Goal: Information Seeking & Learning: Find specific fact

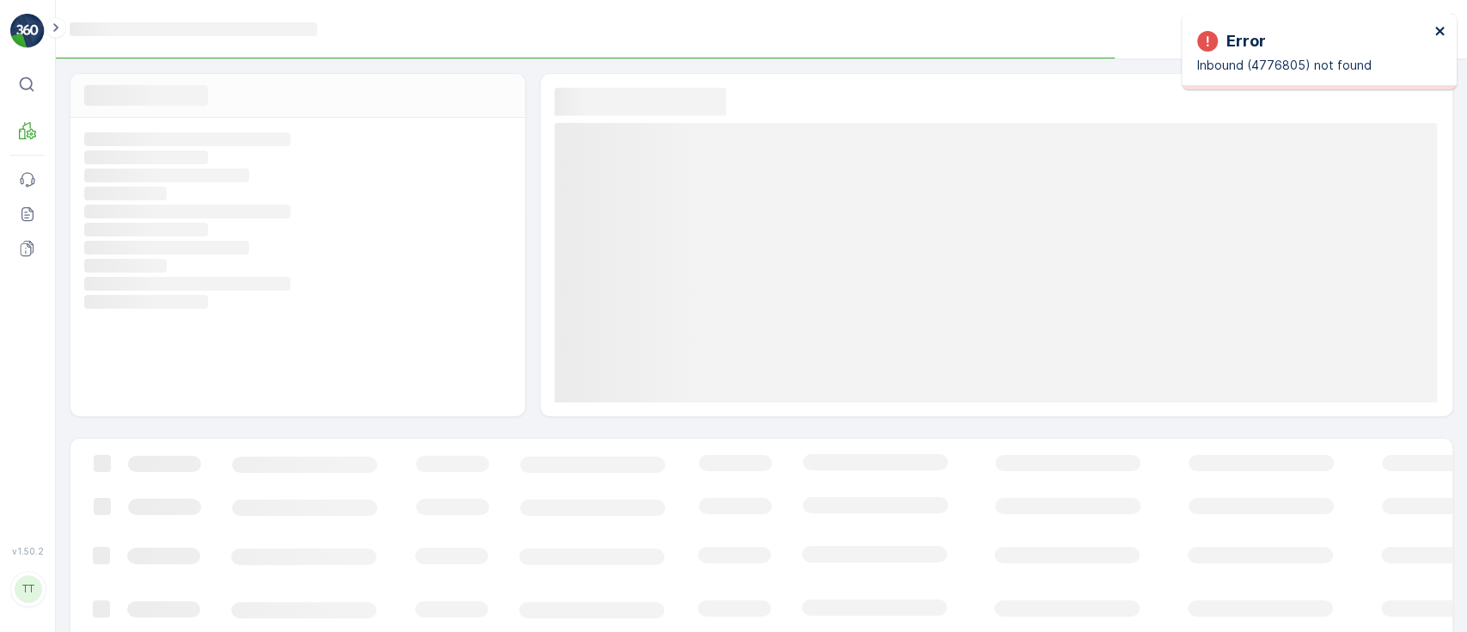
click at [1441, 31] on icon "close" at bounding box center [1440, 31] width 12 height 14
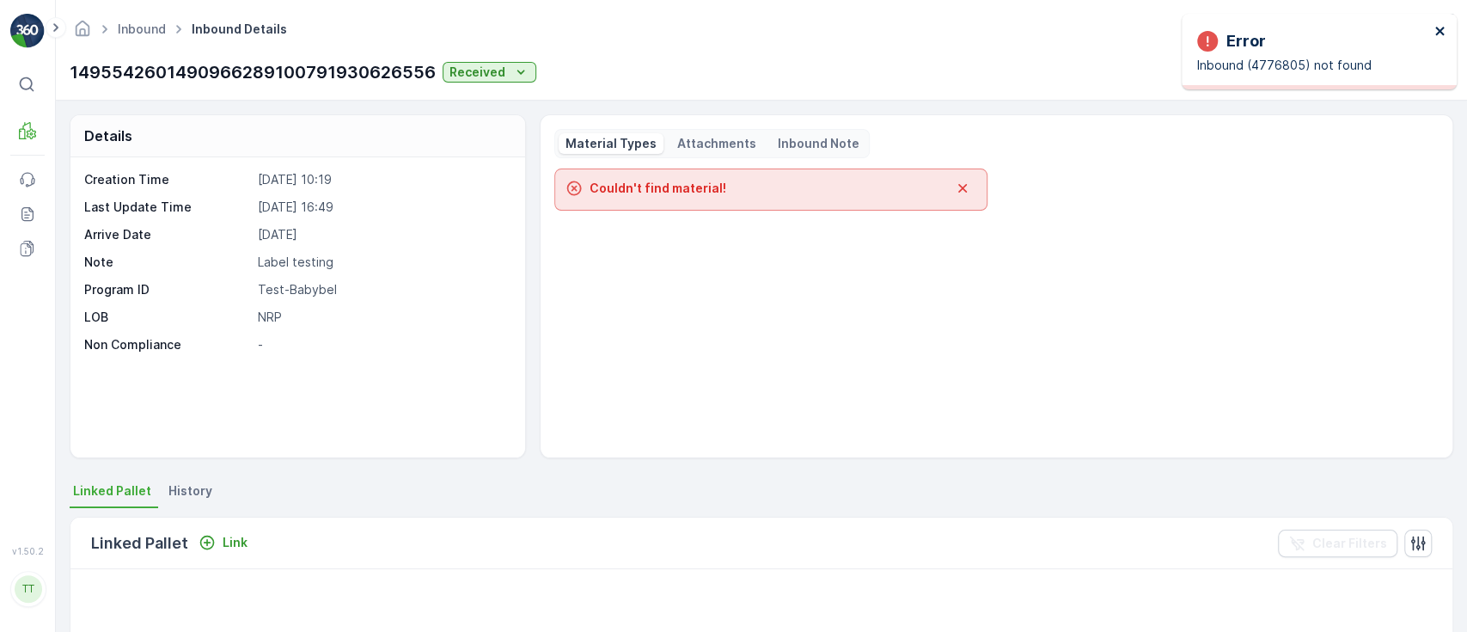
click at [1440, 29] on icon "close" at bounding box center [1439, 31] width 9 height 9
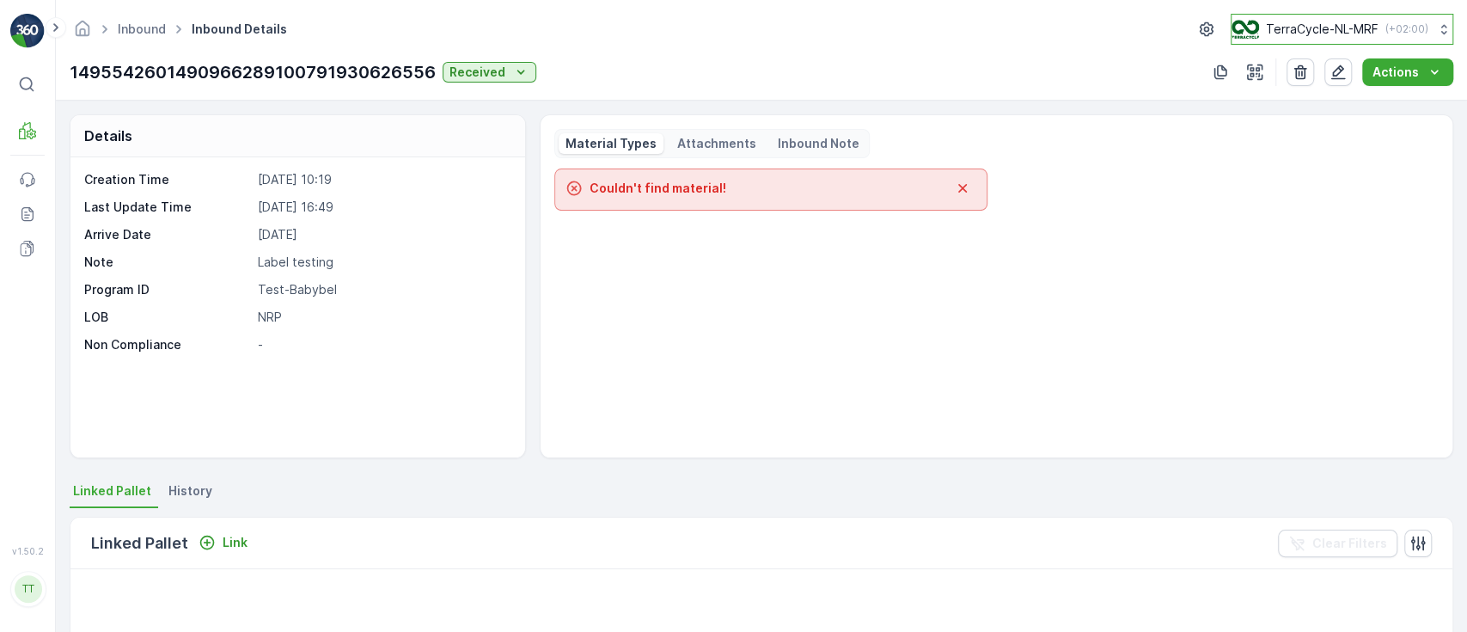
click at [1308, 26] on p "TerraCycle-NL-MRF" at bounding box center [1322, 29] width 113 height 17
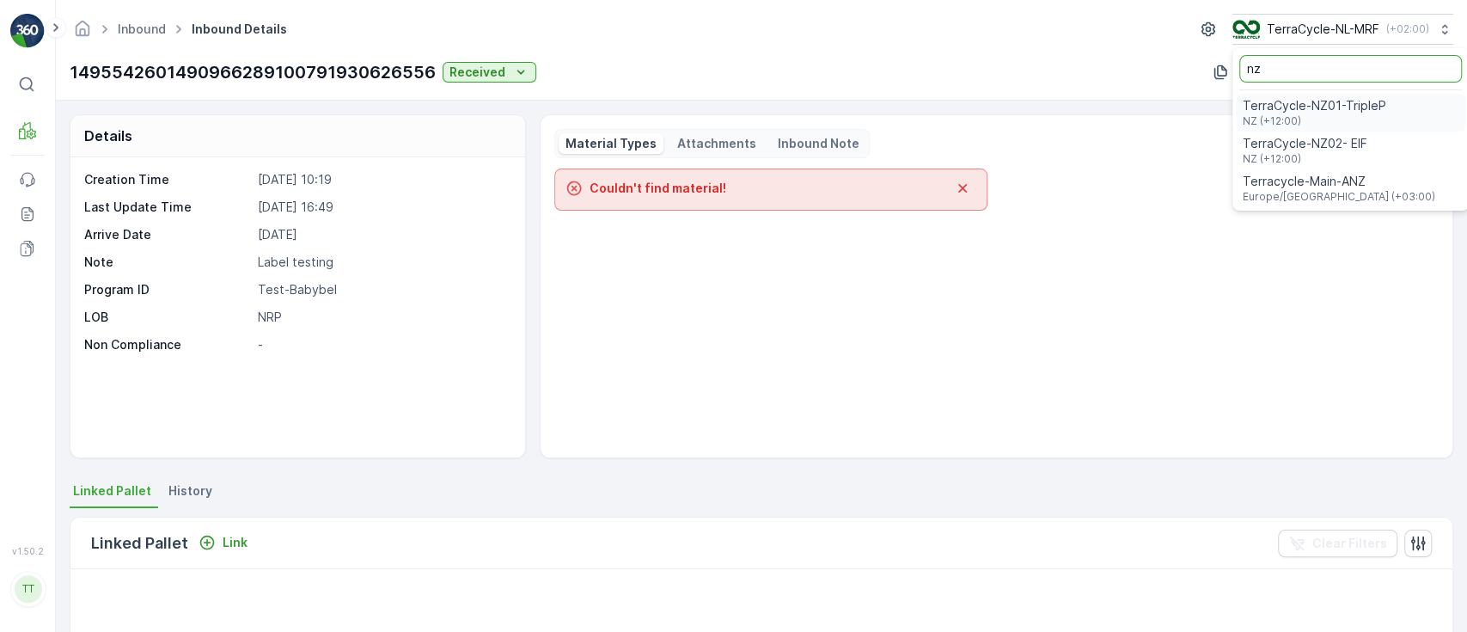
type input "nz"
click at [1273, 102] on span "TerraCycle-NZ01-TripleP" at bounding box center [1315, 105] width 144 height 17
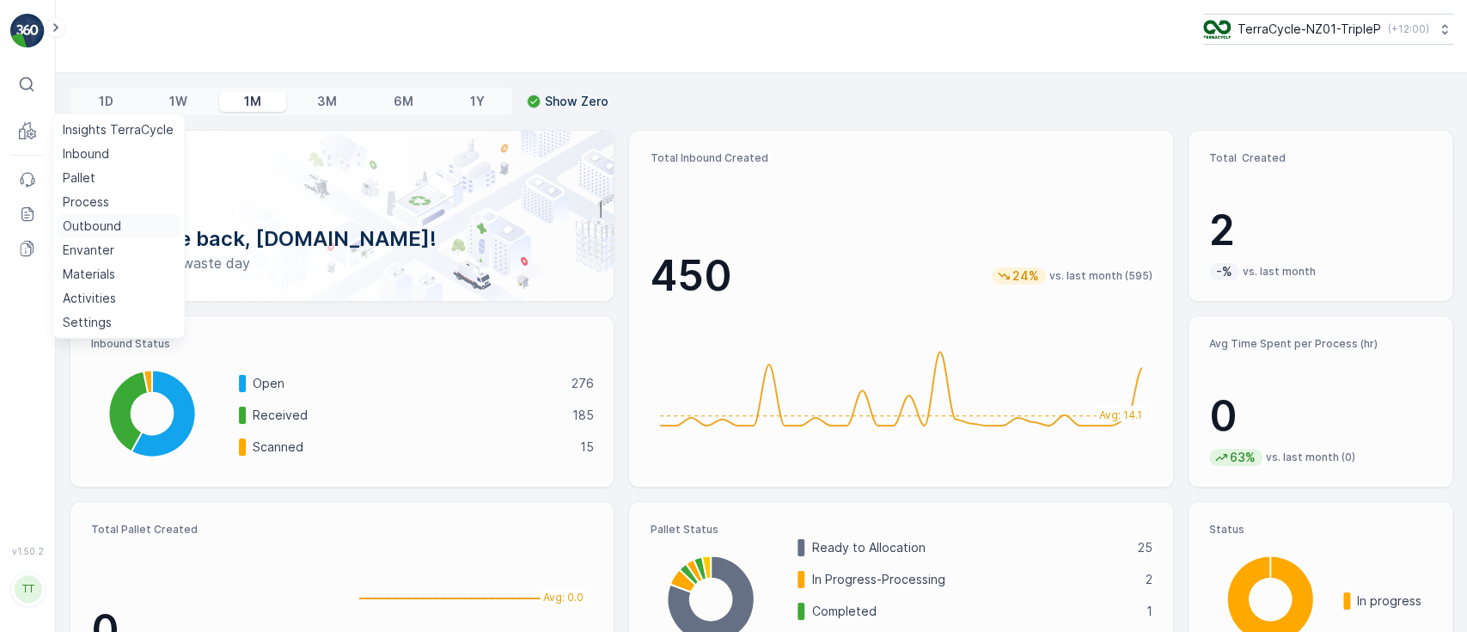
click at [78, 221] on p "Outbound" at bounding box center [92, 225] width 58 height 17
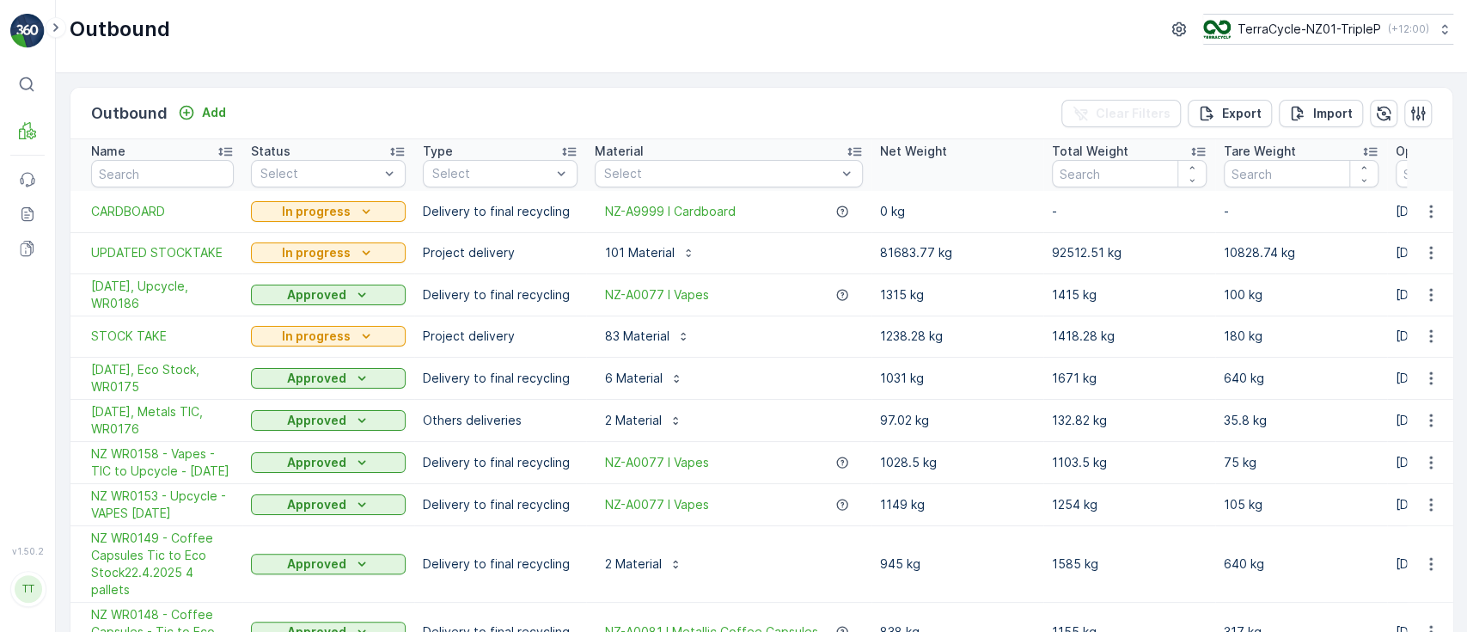
click at [797, 610] on td "NZ-A0081 I Metallic Coffee Capsules" at bounding box center [728, 631] width 285 height 59
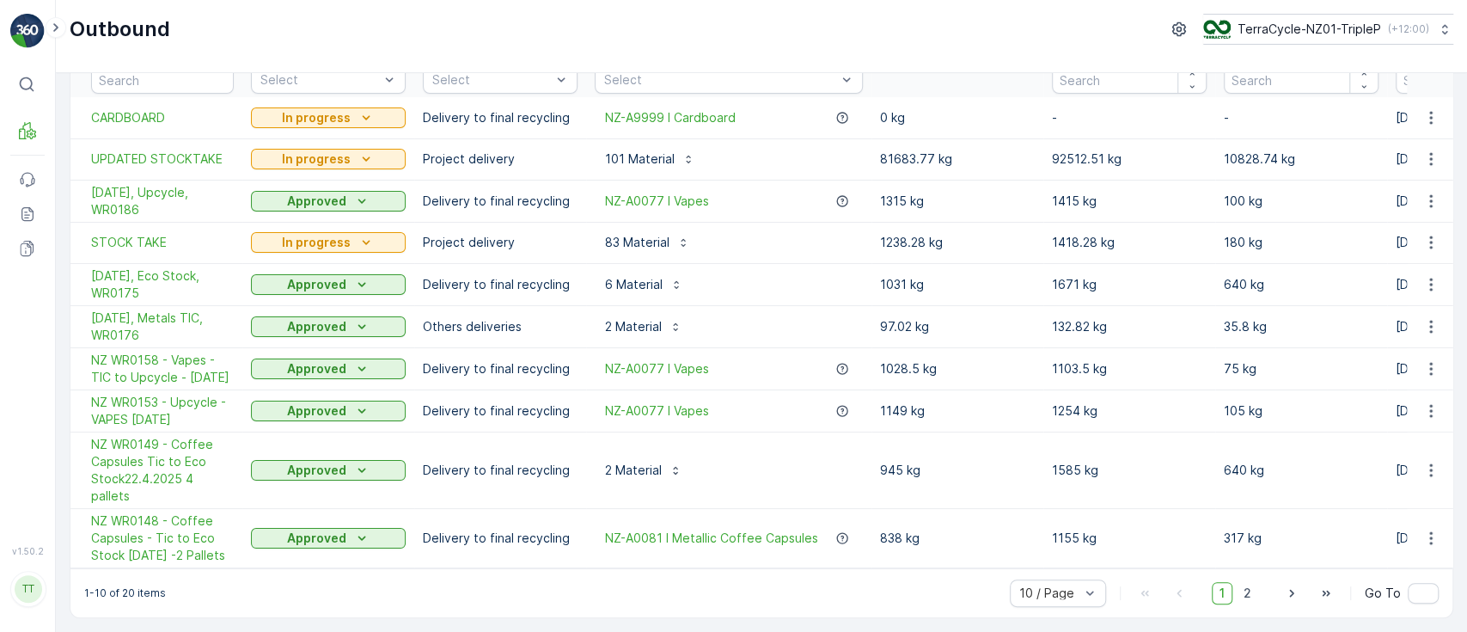
scroll to position [0, 1]
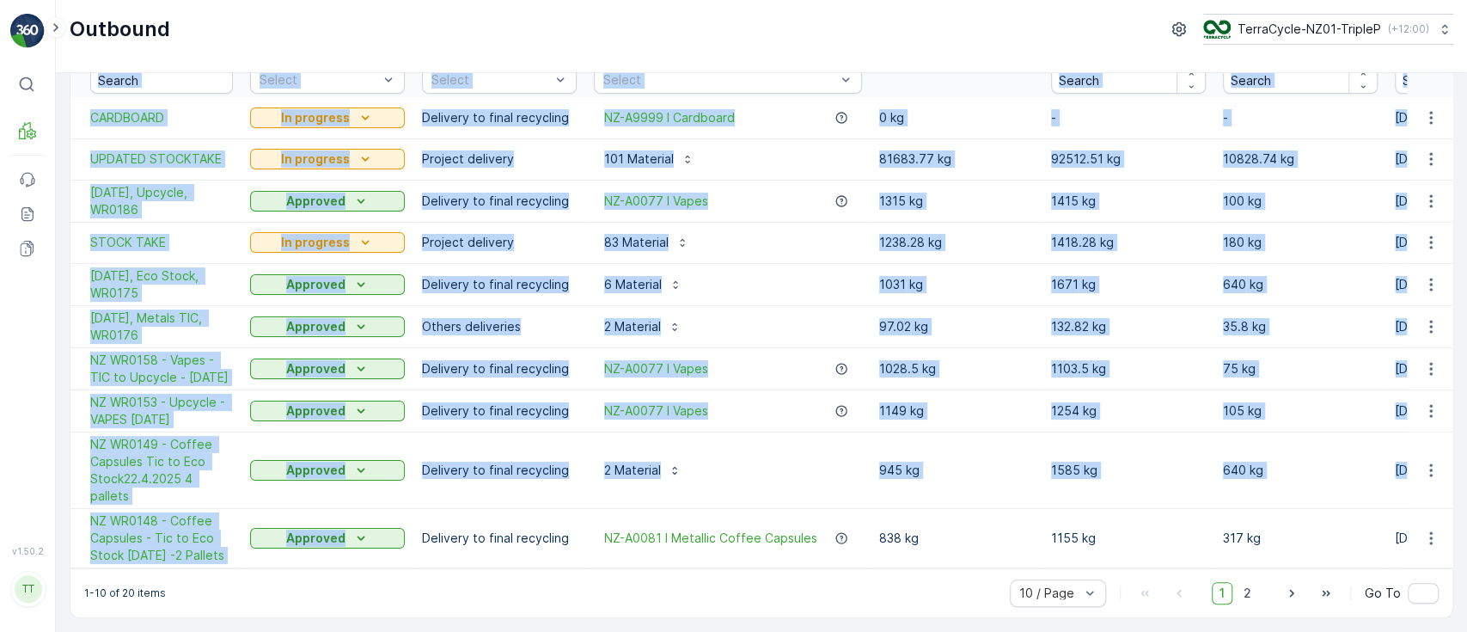
drag, startPoint x: 411, startPoint y: 559, endPoint x: 559, endPoint y: 562, distance: 148.7
click at [559, 562] on div "Name Status Select Type Select Material Select Net Weight Total Weight Tare Wei…" at bounding box center [761, 307] width 1382 height 523
drag, startPoint x: 559, startPoint y: 556, endPoint x: 584, endPoint y: 565, distance: 26.4
click at [584, 565] on div "Name Status Select Type Select Material Select Net Weight Total Weight Tare Wei…" at bounding box center [761, 307] width 1382 height 523
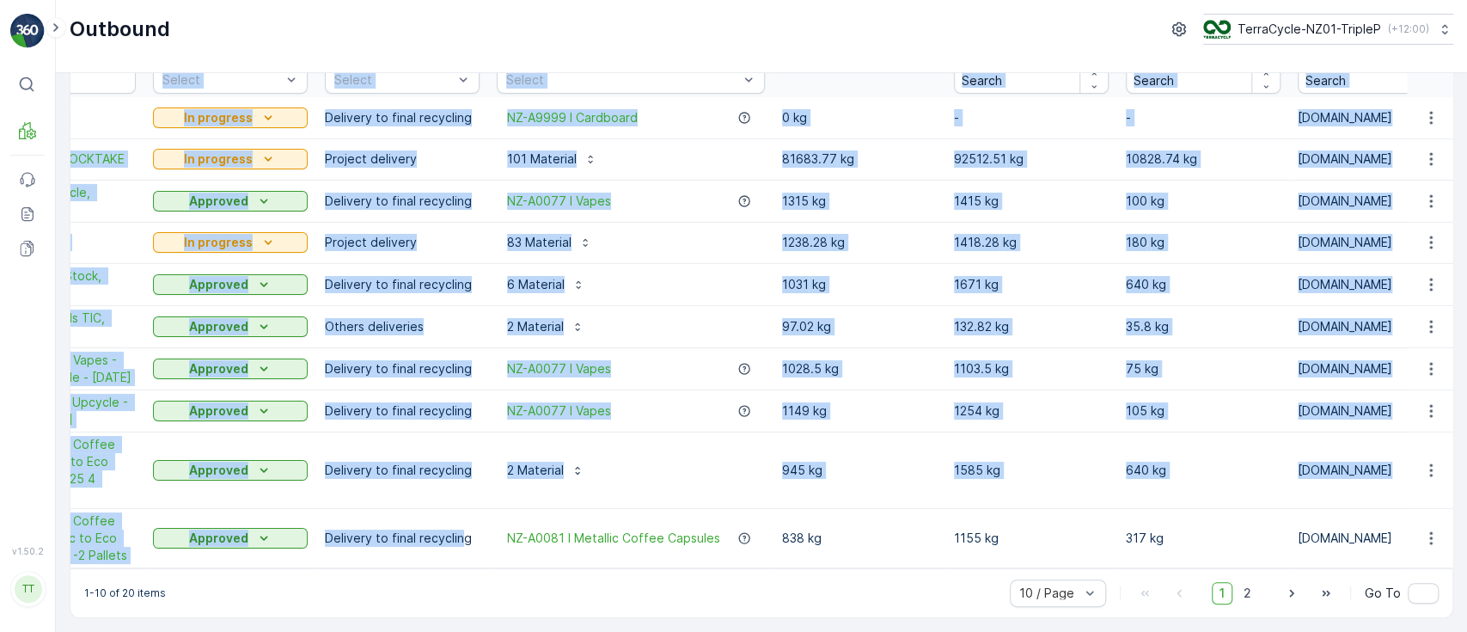
scroll to position [0, 0]
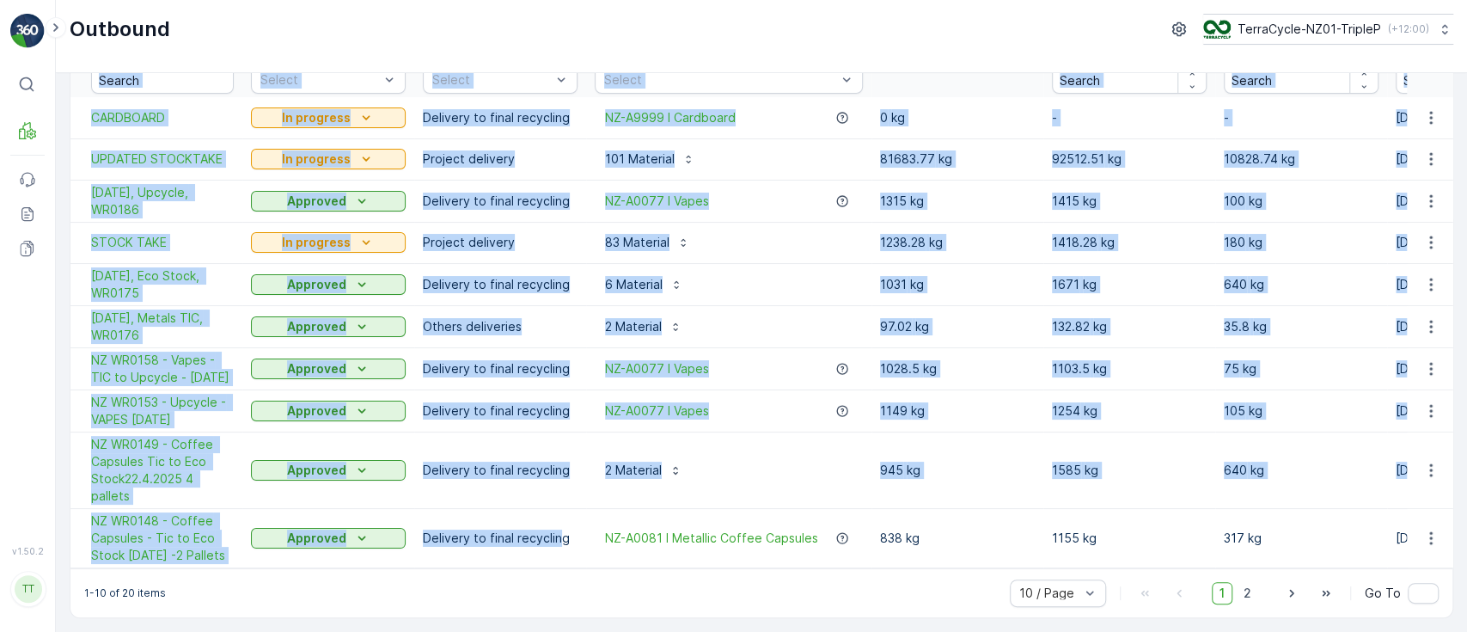
click at [1160, 431] on td "1585 kg" at bounding box center [1129, 469] width 172 height 76
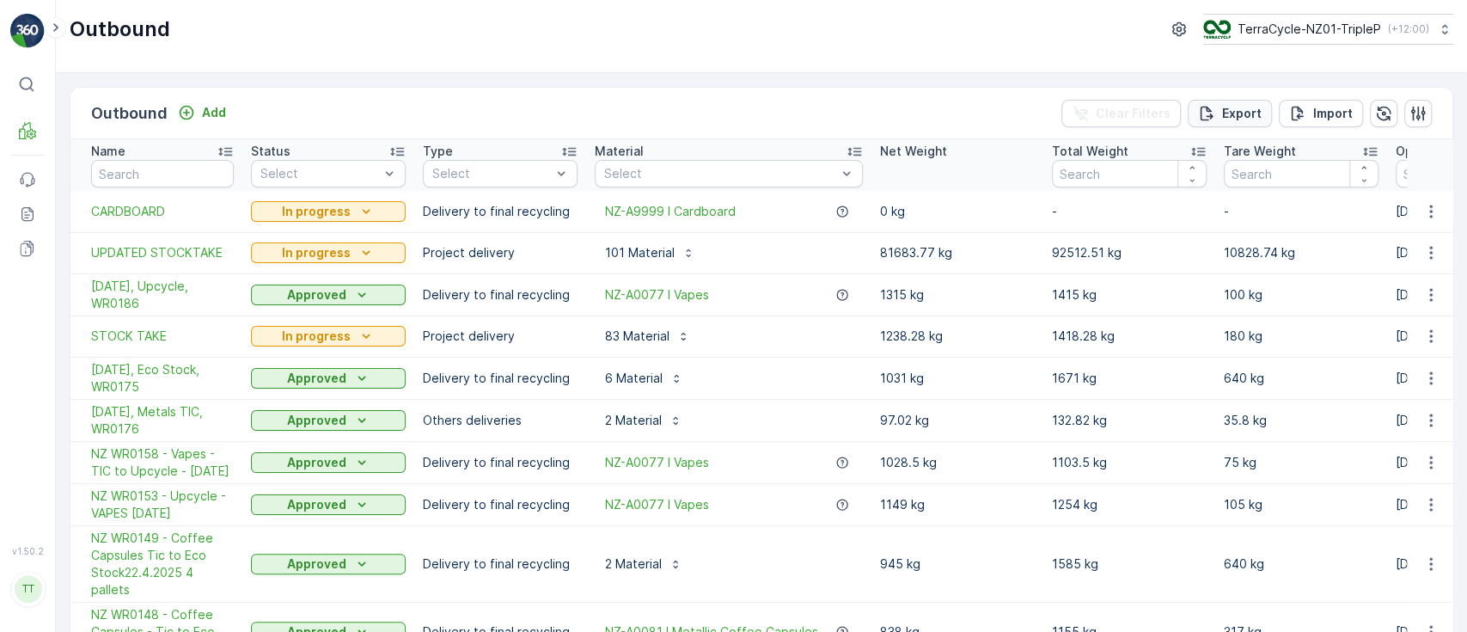
click at [1244, 107] on p "Export" at bounding box center [1242, 113] width 40 height 17
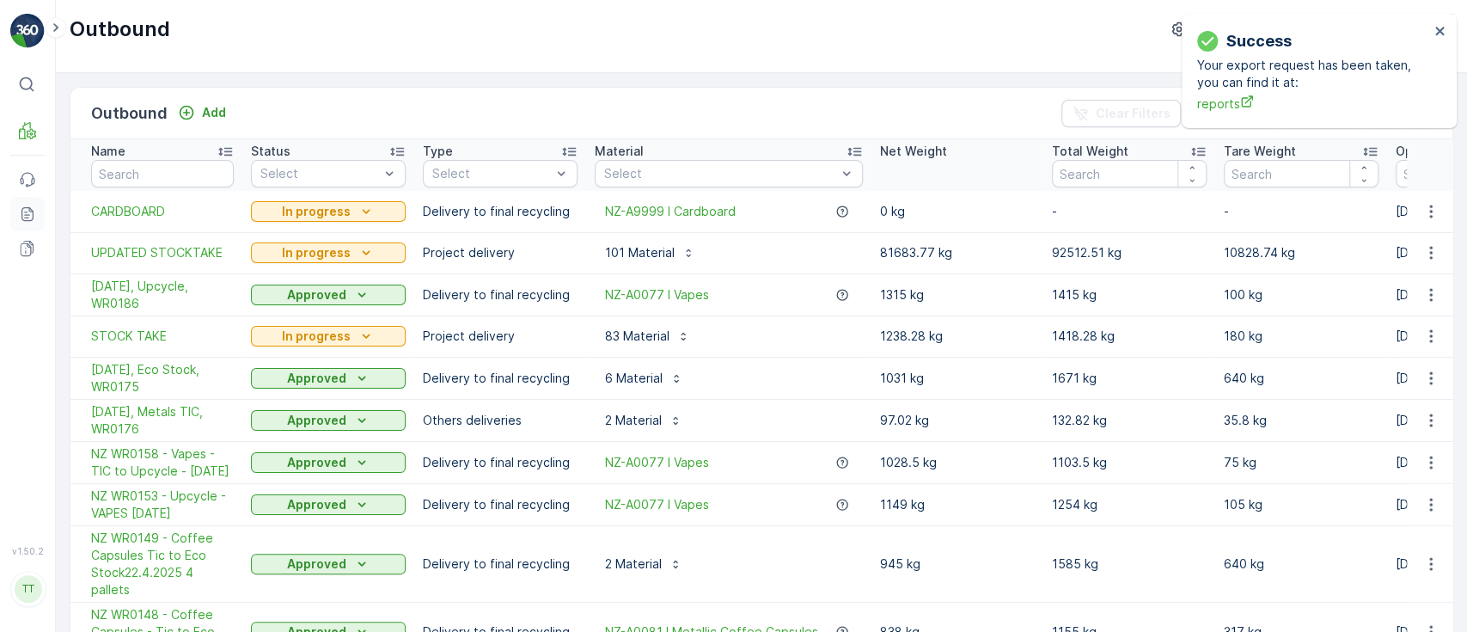
click at [21, 217] on icon at bounding box center [27, 213] width 17 height 17
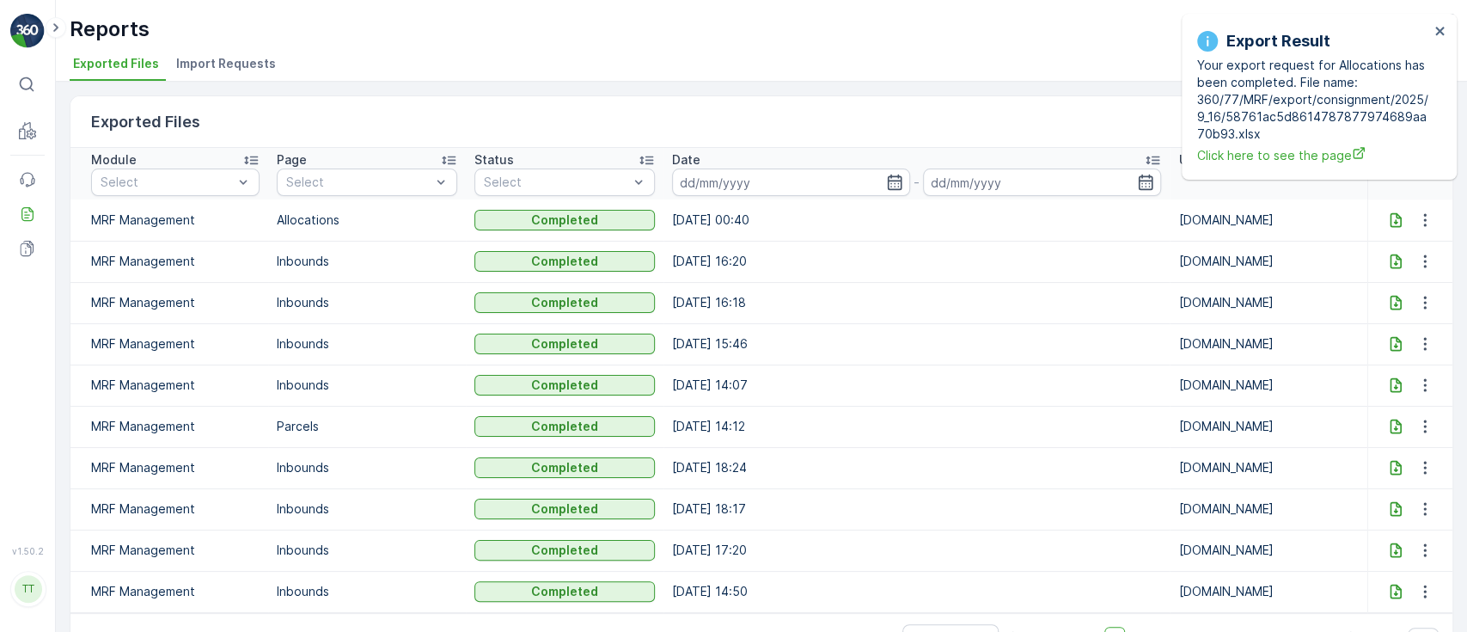
click at [1389, 214] on icon at bounding box center [1395, 219] width 17 height 17
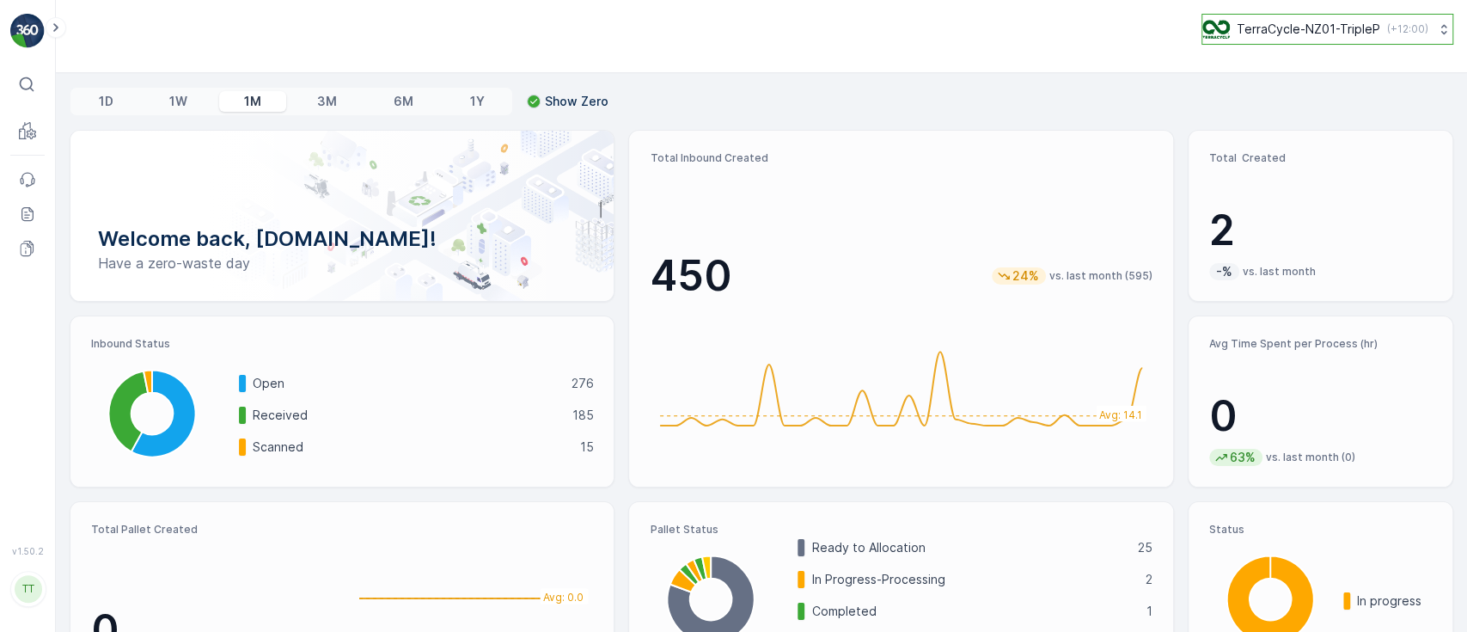
click at [1276, 30] on p "TerraCycle-NZ01-TripleP" at bounding box center [1309, 29] width 144 height 17
type input "au04"
click at [1286, 113] on span "[GEOGRAPHIC_DATA]/[GEOGRAPHIC_DATA] (+10:00)" at bounding box center [1335, 120] width 242 height 28
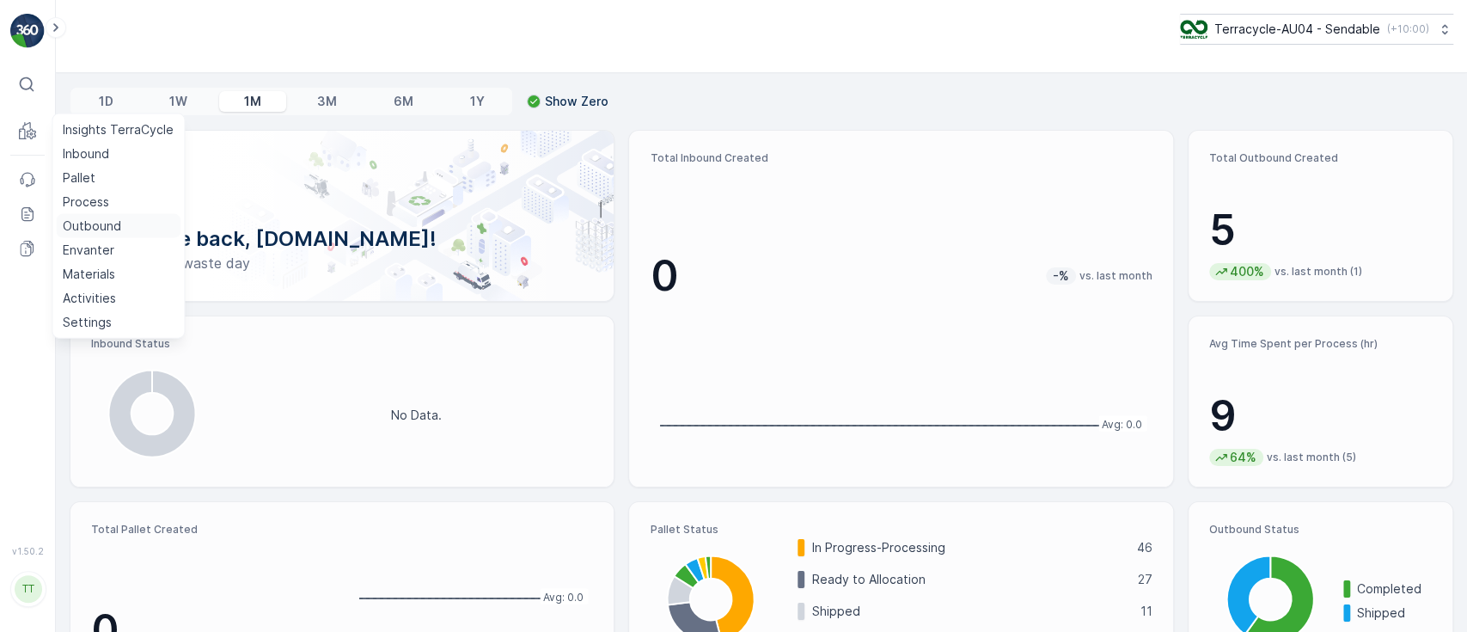
click at [83, 228] on p "Outbound" at bounding box center [92, 225] width 58 height 17
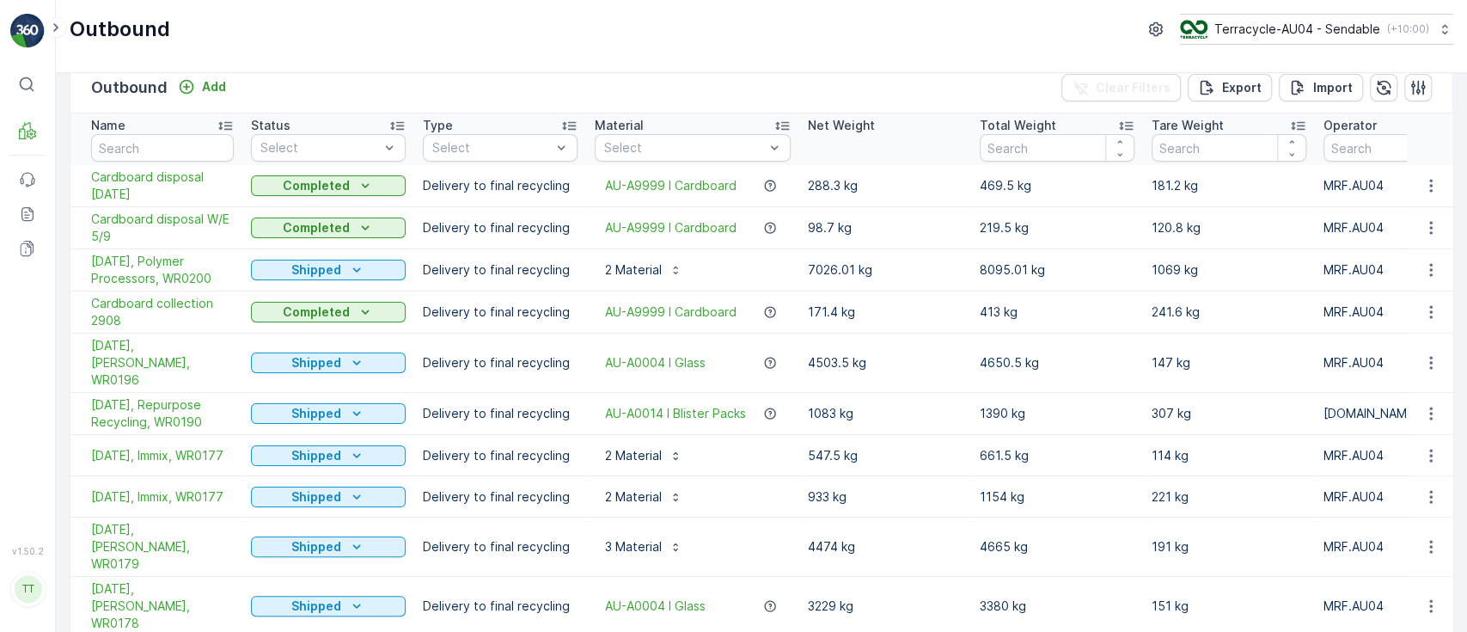
scroll to position [50, 0]
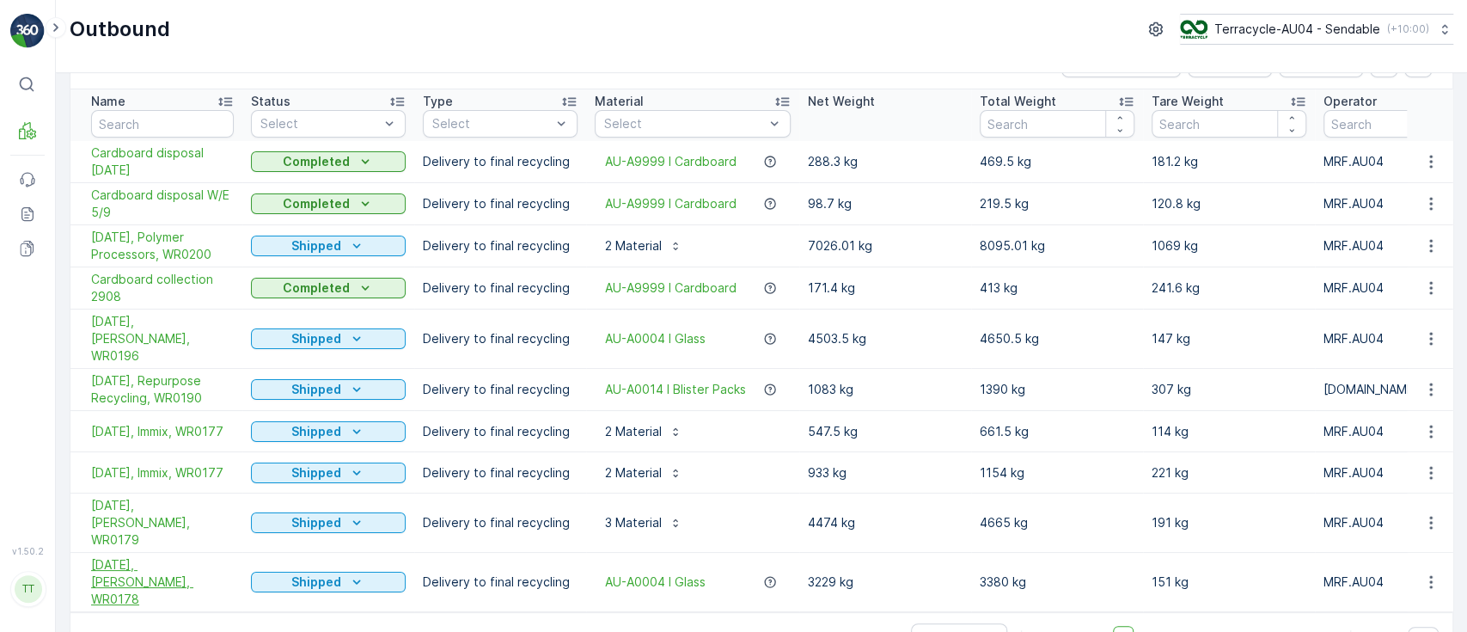
drag, startPoint x: 82, startPoint y: 530, endPoint x: 136, endPoint y: 549, distance: 57.4
click at [136, 553] on td "[DATE], [PERSON_NAME], WR0178" at bounding box center [156, 582] width 172 height 59
copy span "[DATE], [PERSON_NAME], WR0178"
drag, startPoint x: 77, startPoint y: 486, endPoint x: 158, endPoint y: 509, distance: 83.8
click at [159, 507] on td "[DATE], [PERSON_NAME], WR0179" at bounding box center [156, 522] width 172 height 59
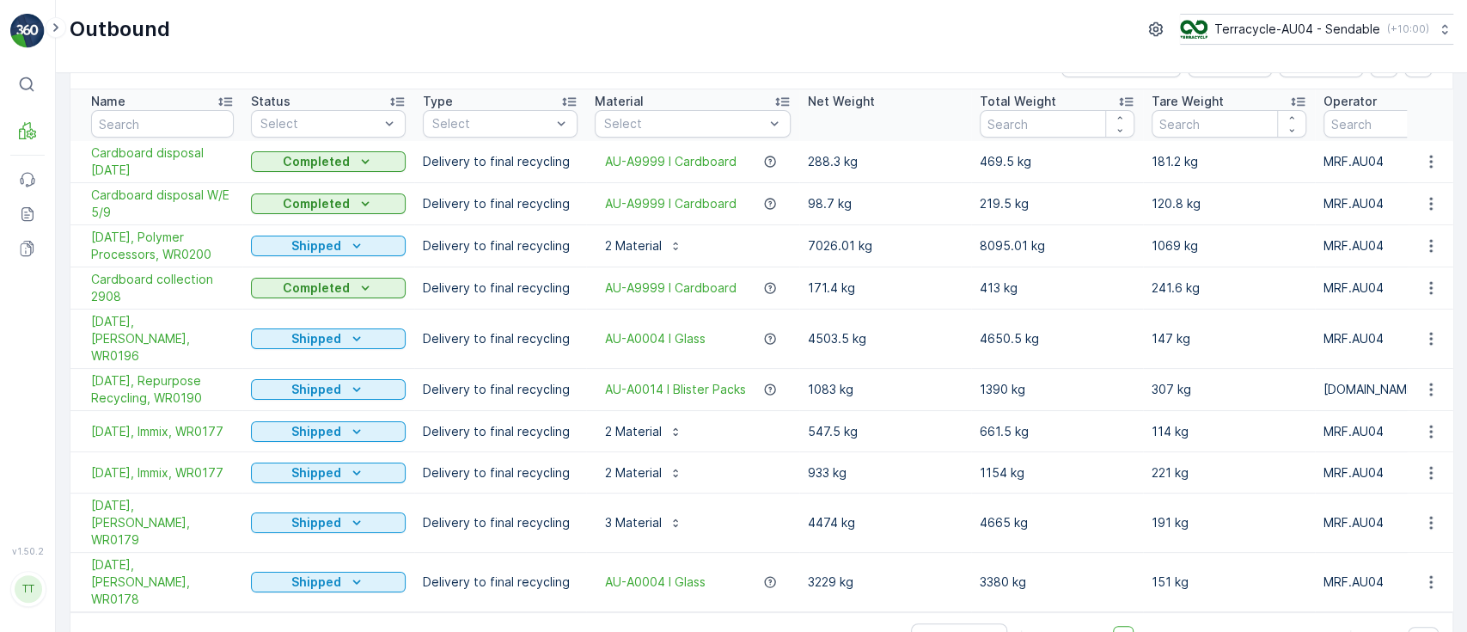
copy span "26/06/2025, Alex Fraser, WR0179"
drag, startPoint x: 78, startPoint y: 529, endPoint x: 140, endPoint y: 555, distance: 67.0
click at [140, 555] on td "24/06/2025, Alex Fraser, WR0178" at bounding box center [156, 582] width 172 height 59
copy span "24/06/2025, Alex Fraser, WR0178"
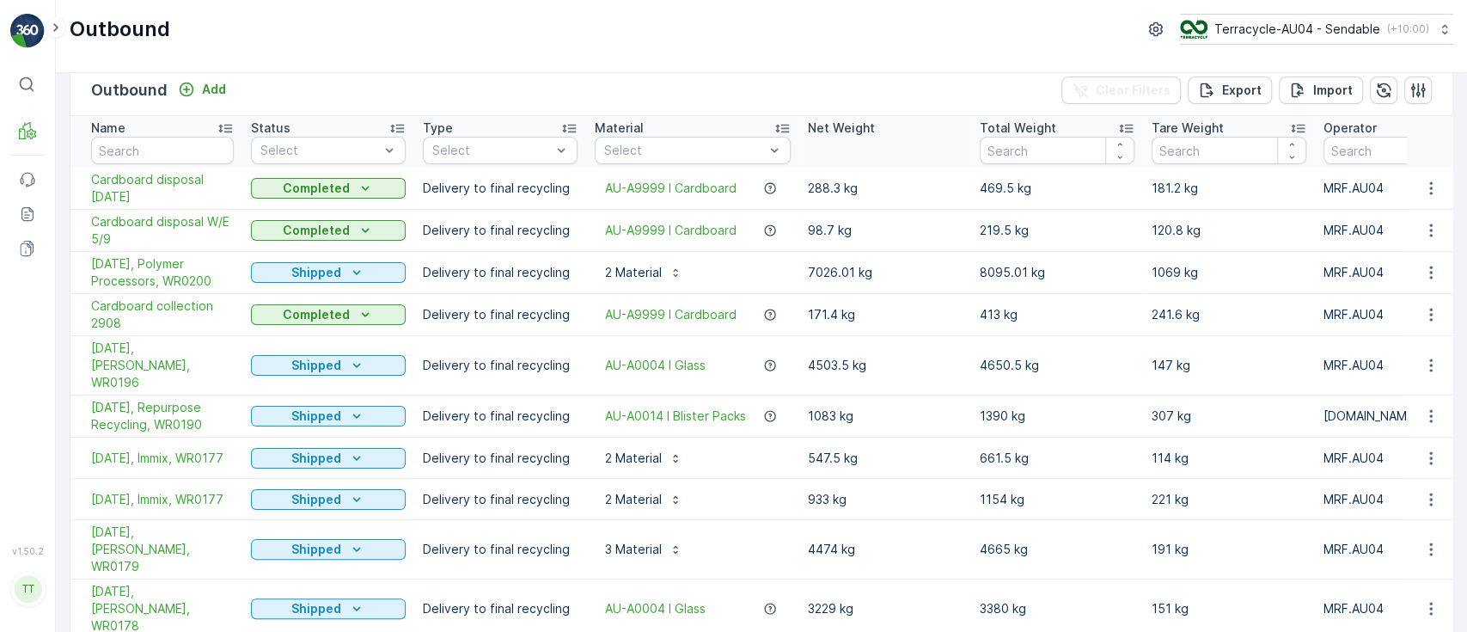
scroll to position [0, 0]
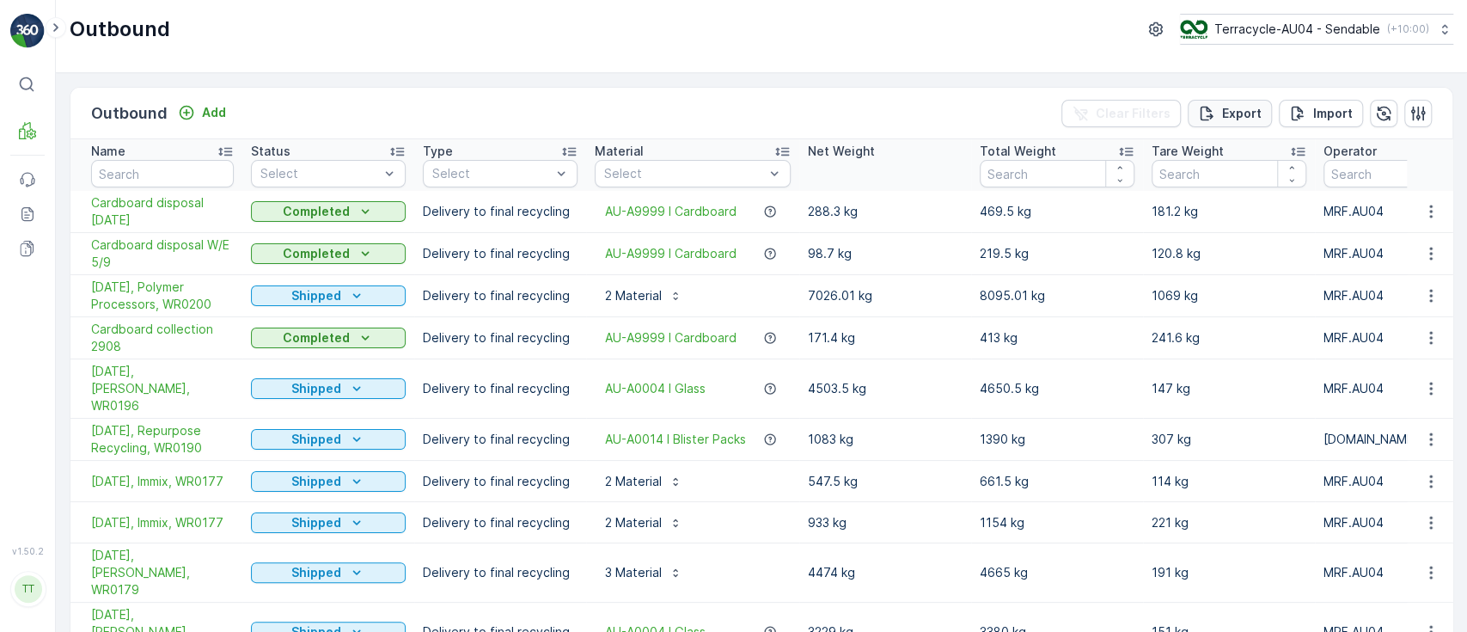
click at [1239, 108] on p "Export" at bounding box center [1242, 113] width 40 height 17
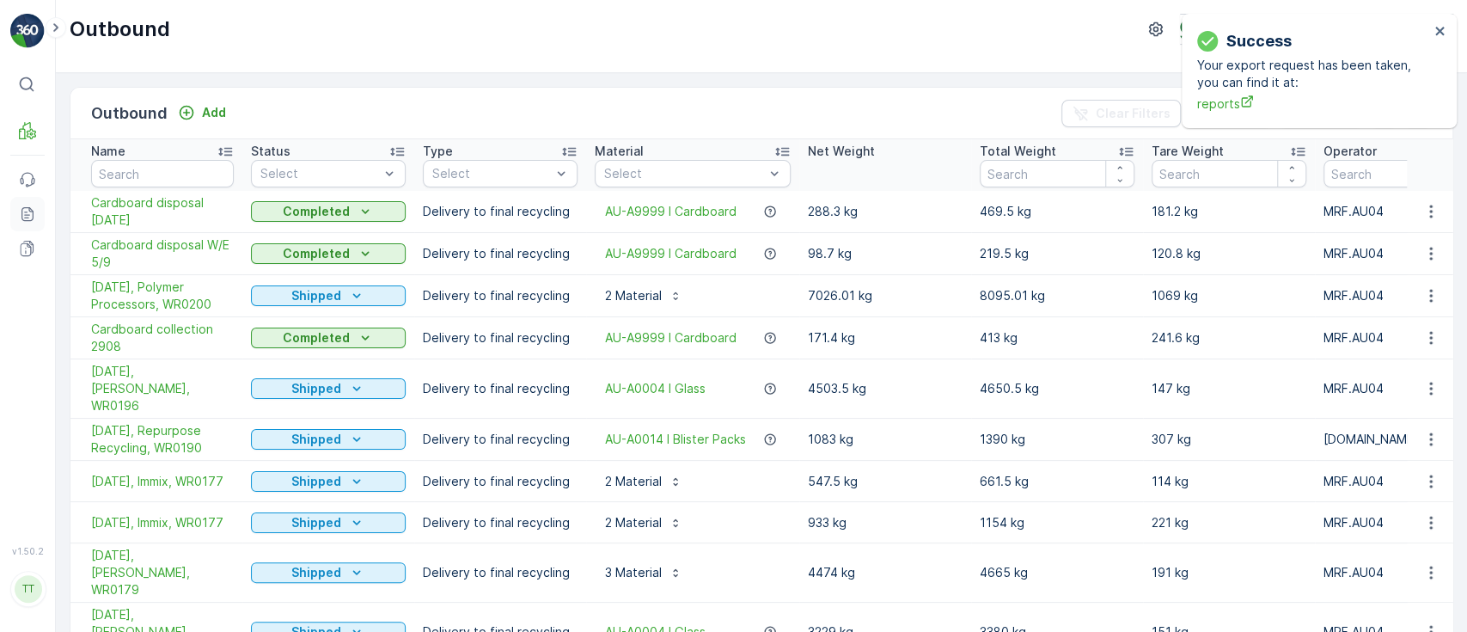
click at [34, 211] on icon at bounding box center [27, 213] width 17 height 17
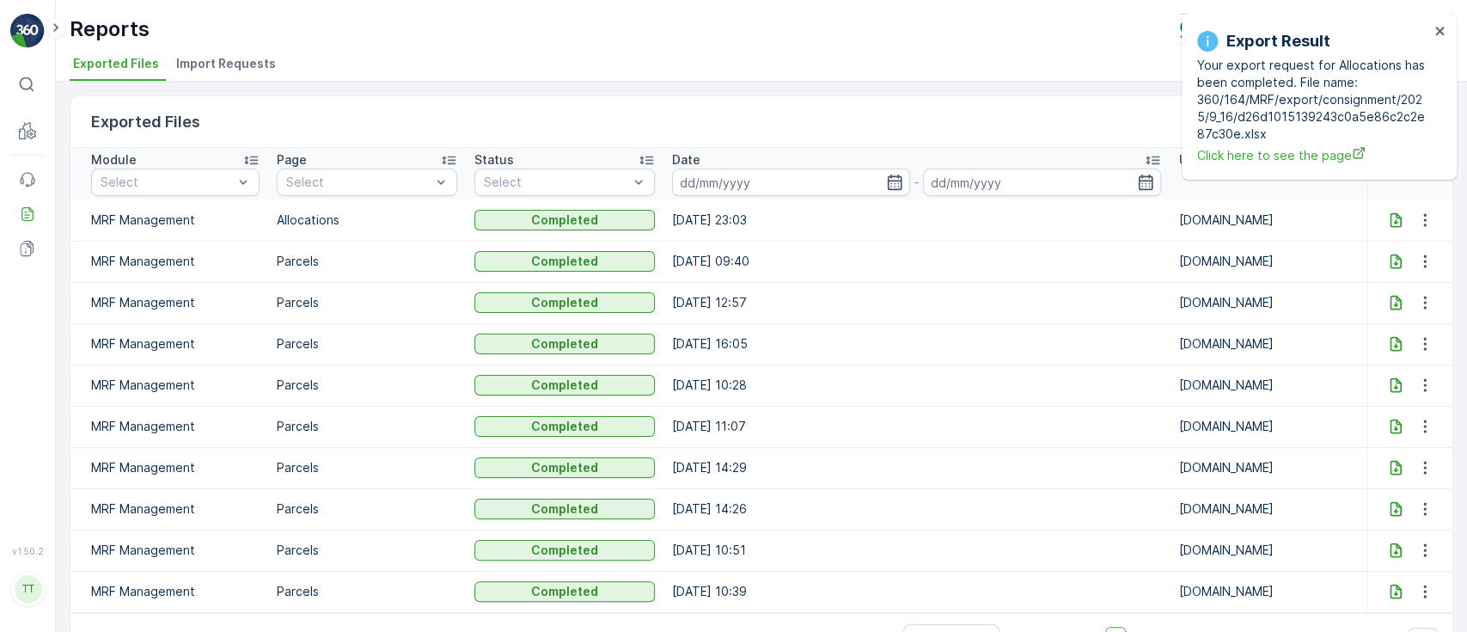
click at [1389, 218] on icon at bounding box center [1395, 219] width 17 height 17
click at [1441, 35] on icon "close" at bounding box center [1440, 31] width 12 height 14
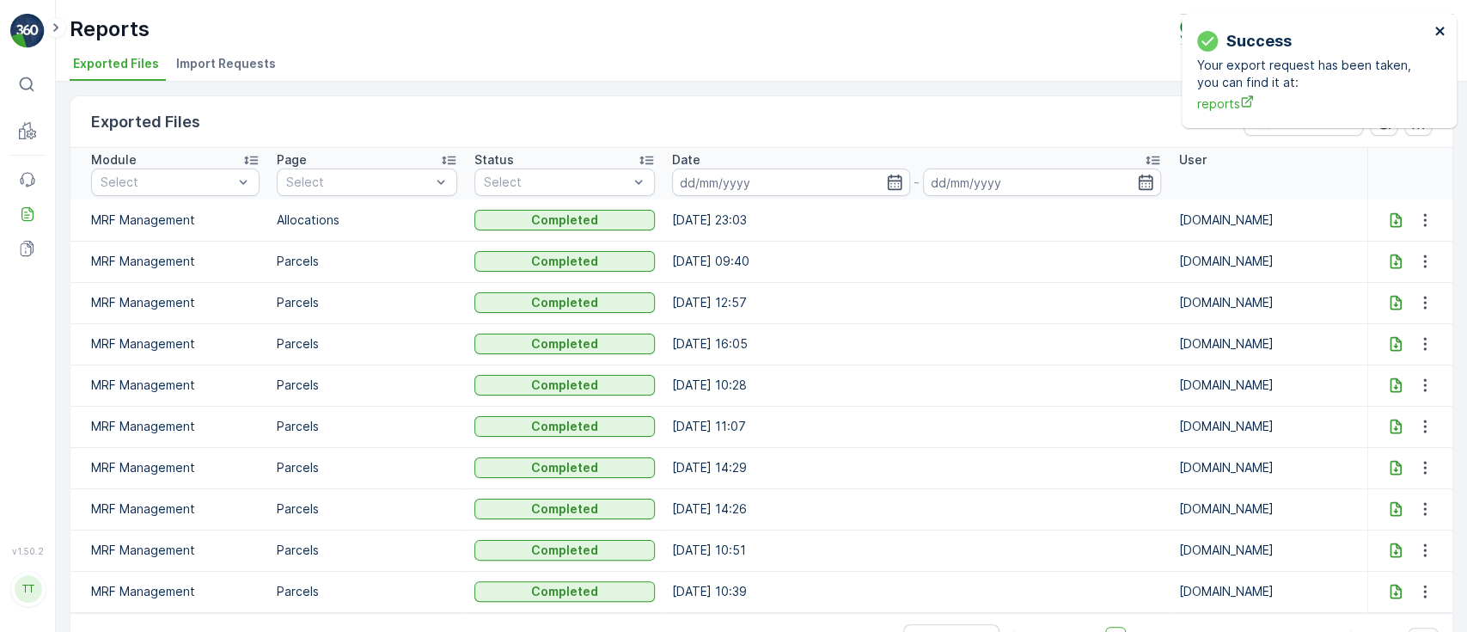
click at [1437, 30] on icon "close" at bounding box center [1440, 31] width 12 height 14
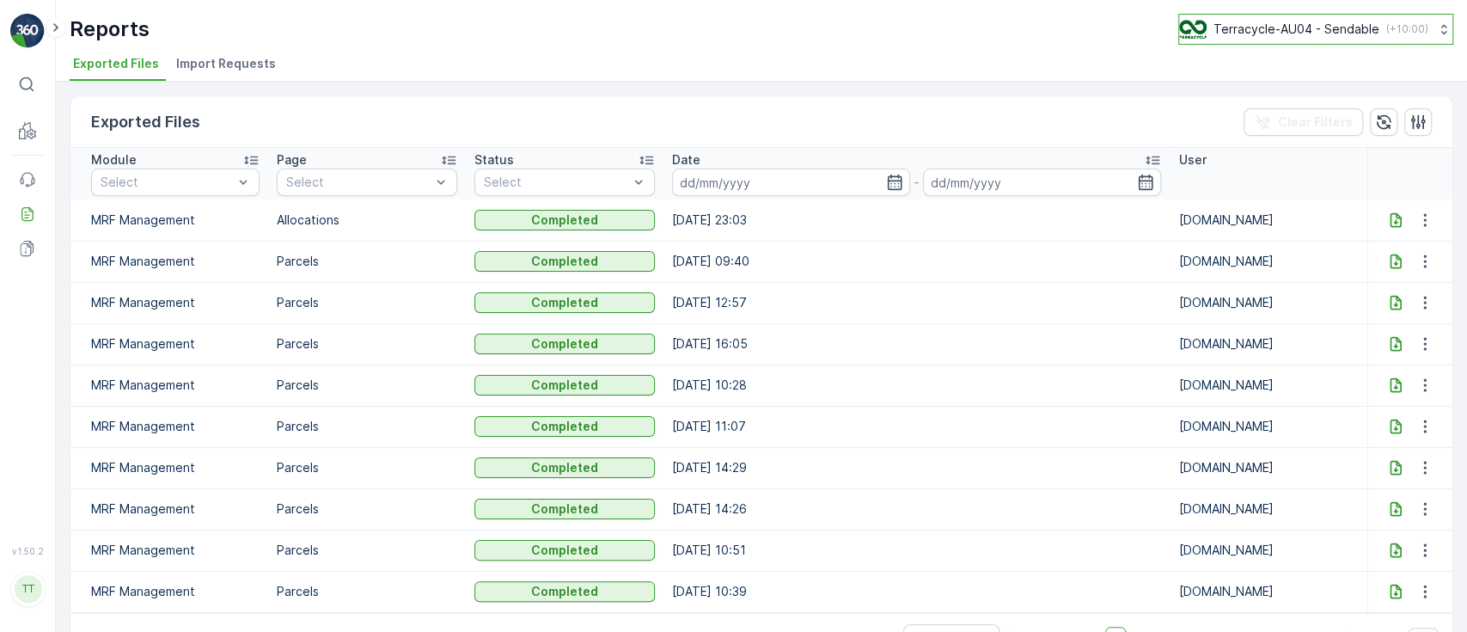
click at [1269, 31] on p "Terracycle-AU04 - Sendable" at bounding box center [1297, 29] width 166 height 17
type input "au03"
click at [1297, 114] on span "[GEOGRAPHIC_DATA]/[GEOGRAPHIC_DATA] (+10:00)" at bounding box center [1320, 121] width 260 height 14
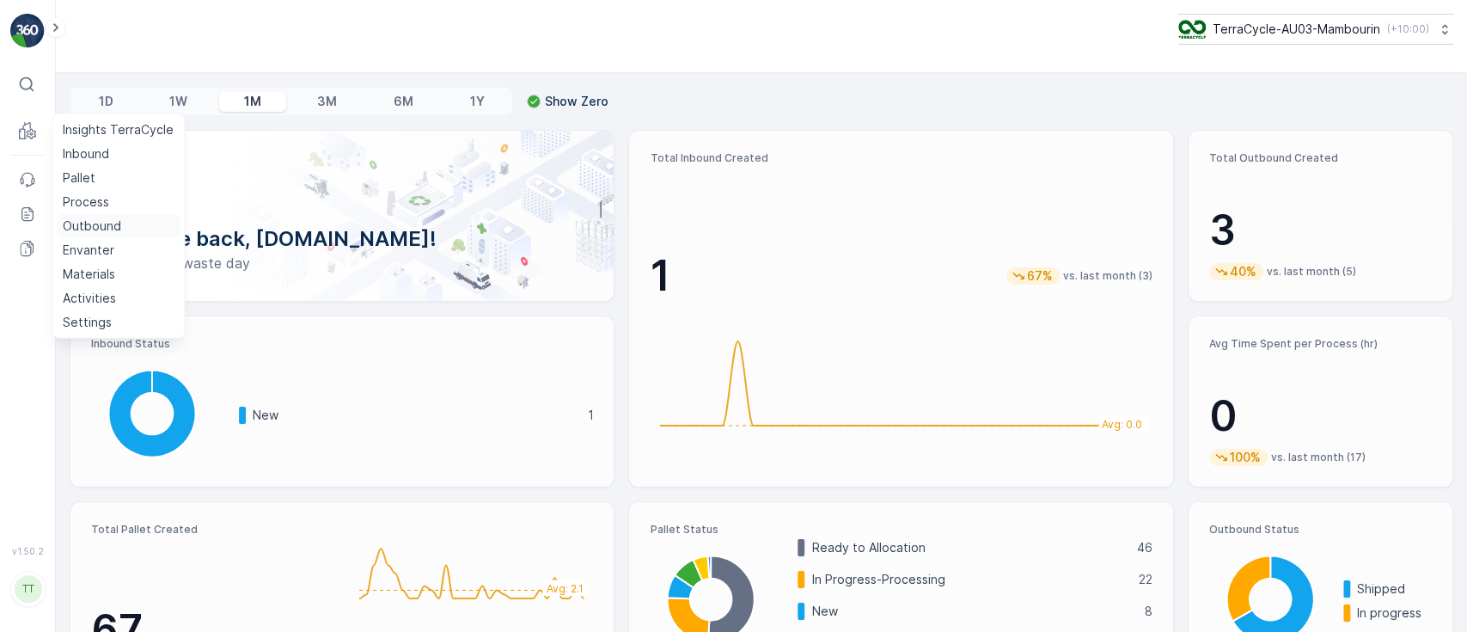
click at [83, 224] on p "Outbound" at bounding box center [92, 225] width 58 height 17
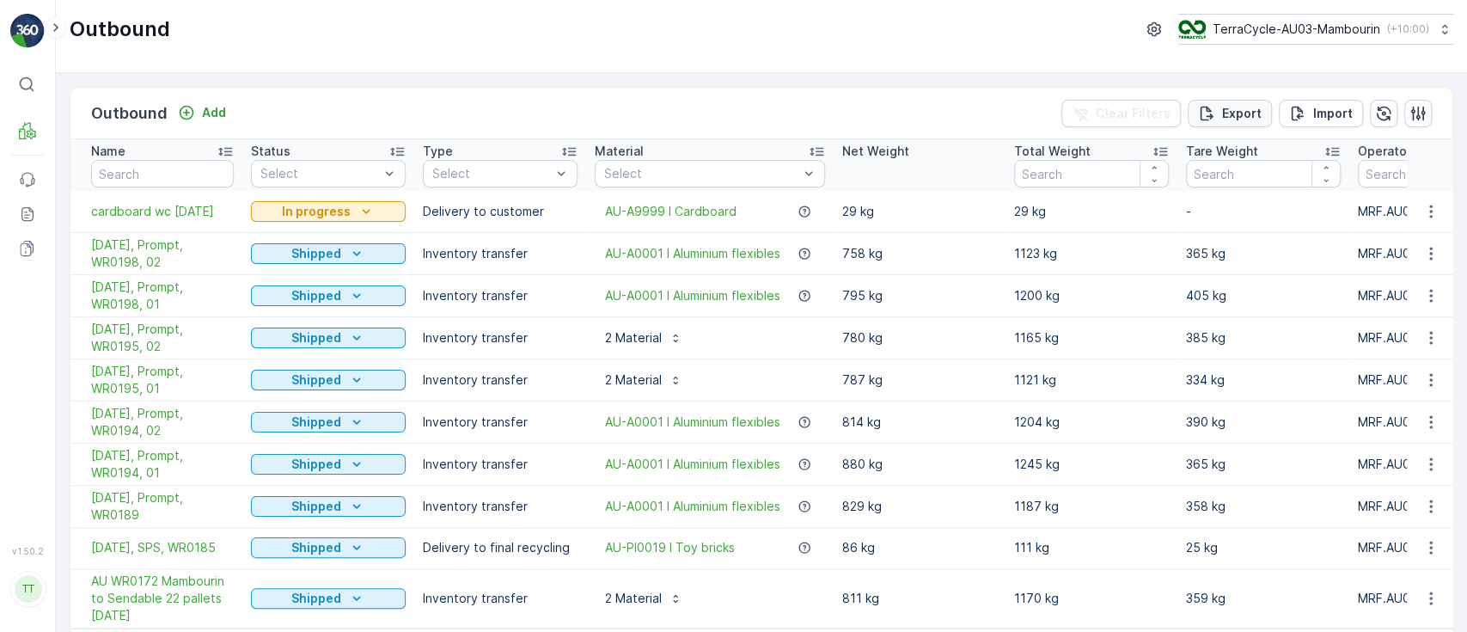
click at [1231, 113] on p "Export" at bounding box center [1242, 113] width 40 height 17
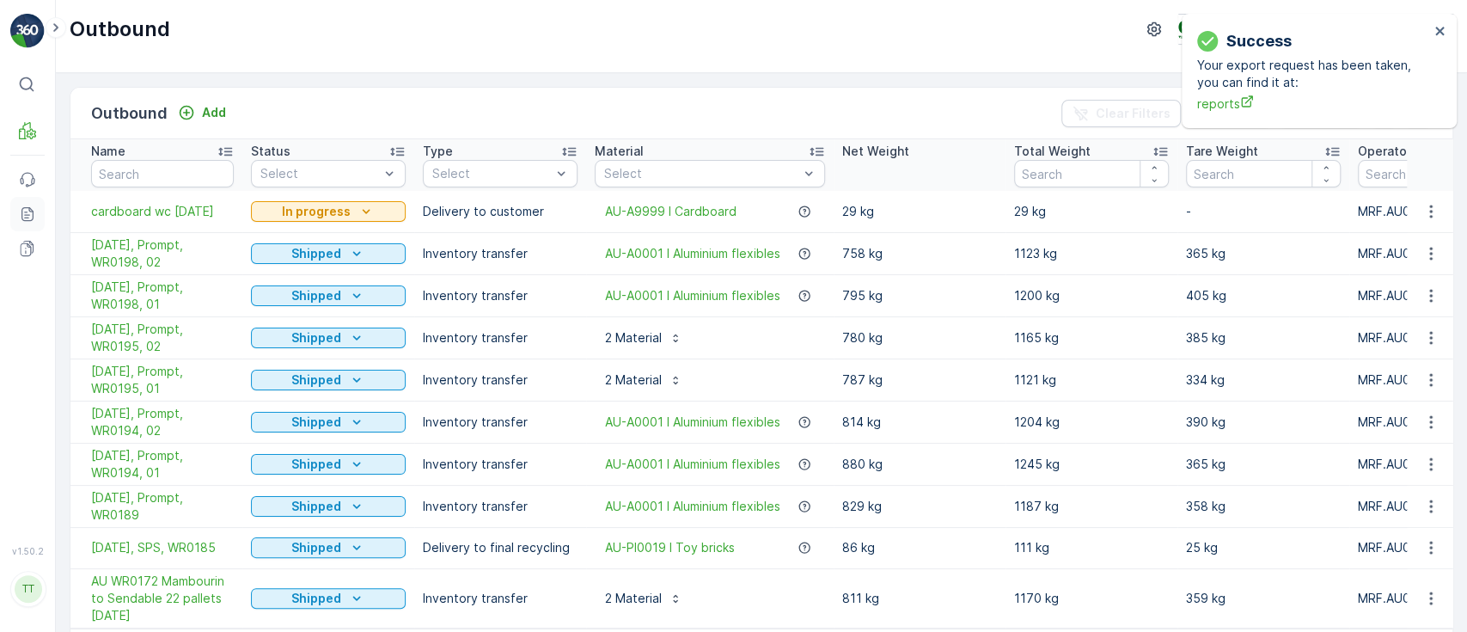
click at [23, 218] on icon at bounding box center [27, 213] width 17 height 17
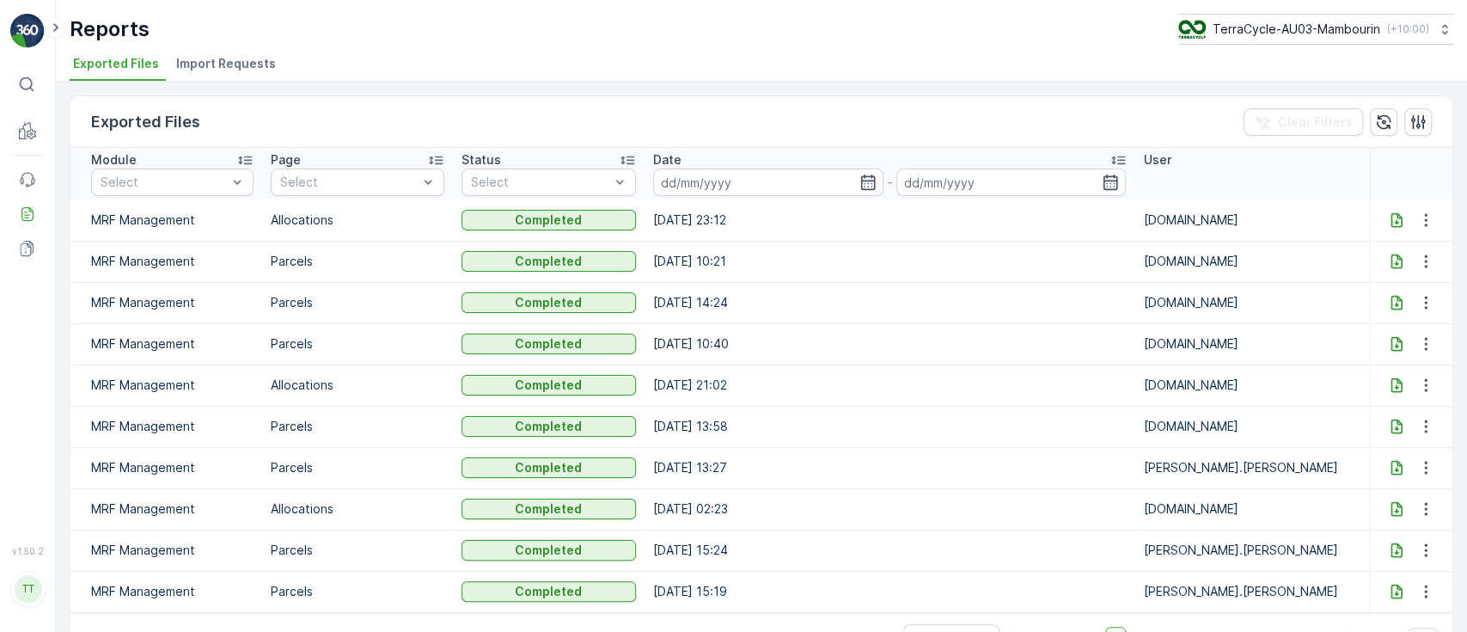
click at [1388, 217] on icon at bounding box center [1396, 219] width 17 height 17
click at [1308, 26] on p "TerraCycle-AU03-Mambourin" at bounding box center [1296, 29] width 168 height 17
type input "au01"
click at [1272, 111] on span "TerraCycle-AU01-Prompt" at bounding box center [1319, 105] width 260 height 17
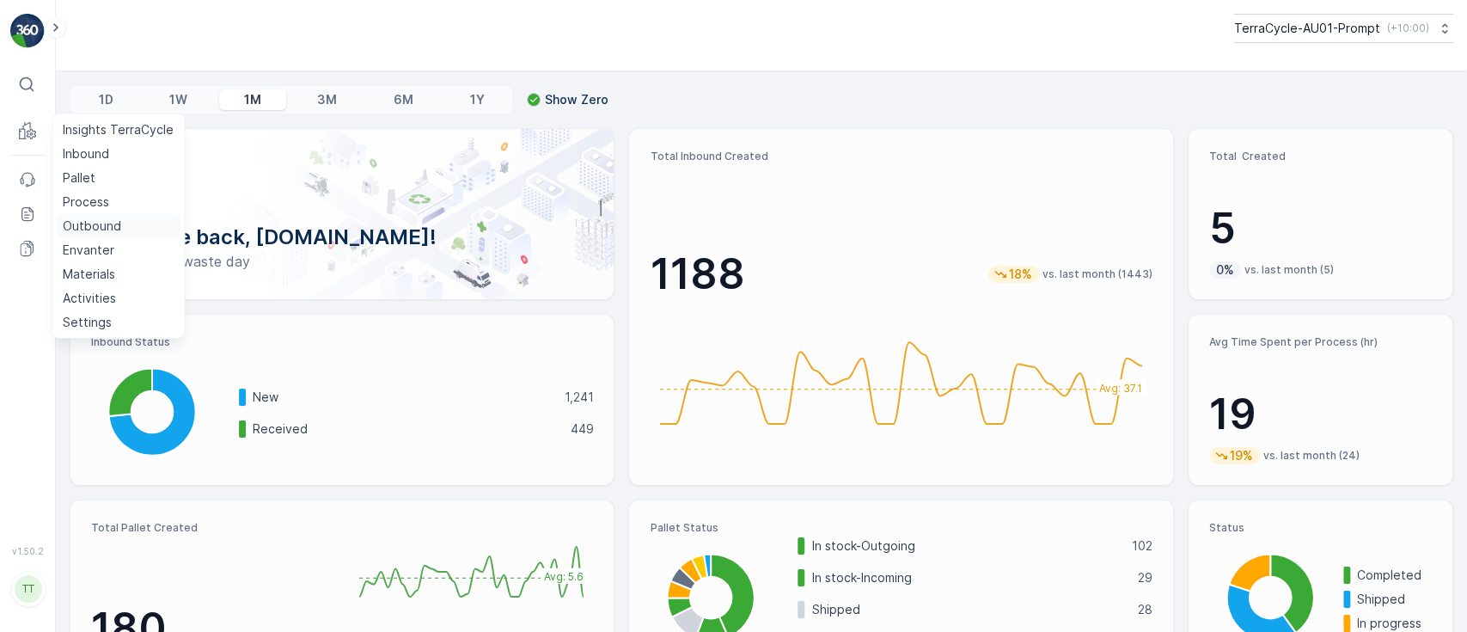
click at [95, 228] on p "Outbound" at bounding box center [92, 225] width 58 height 17
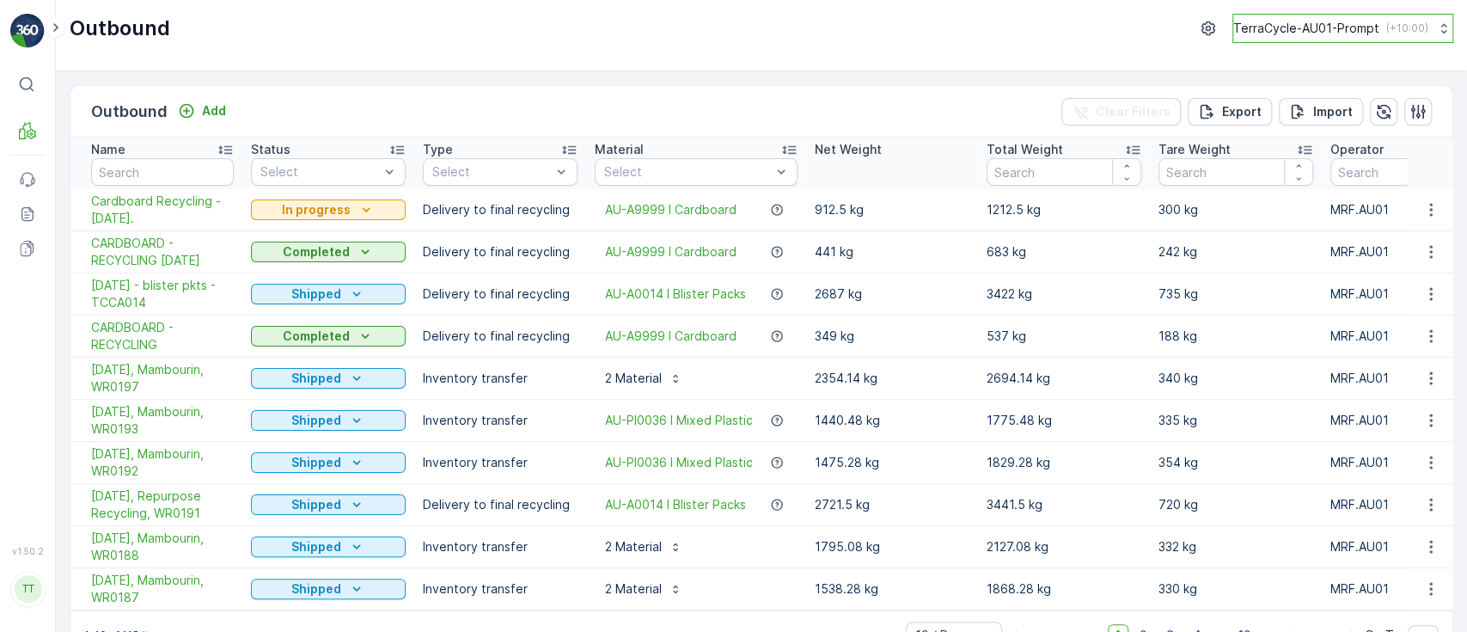
click at [1278, 26] on p "TerraCycle-AU01-Prompt" at bounding box center [1306, 28] width 146 height 17
type input "sell"
click at [1294, 108] on span "TerraCycle-AU02-Sell&Parker" at bounding box center [1352, 103] width 217 height 17
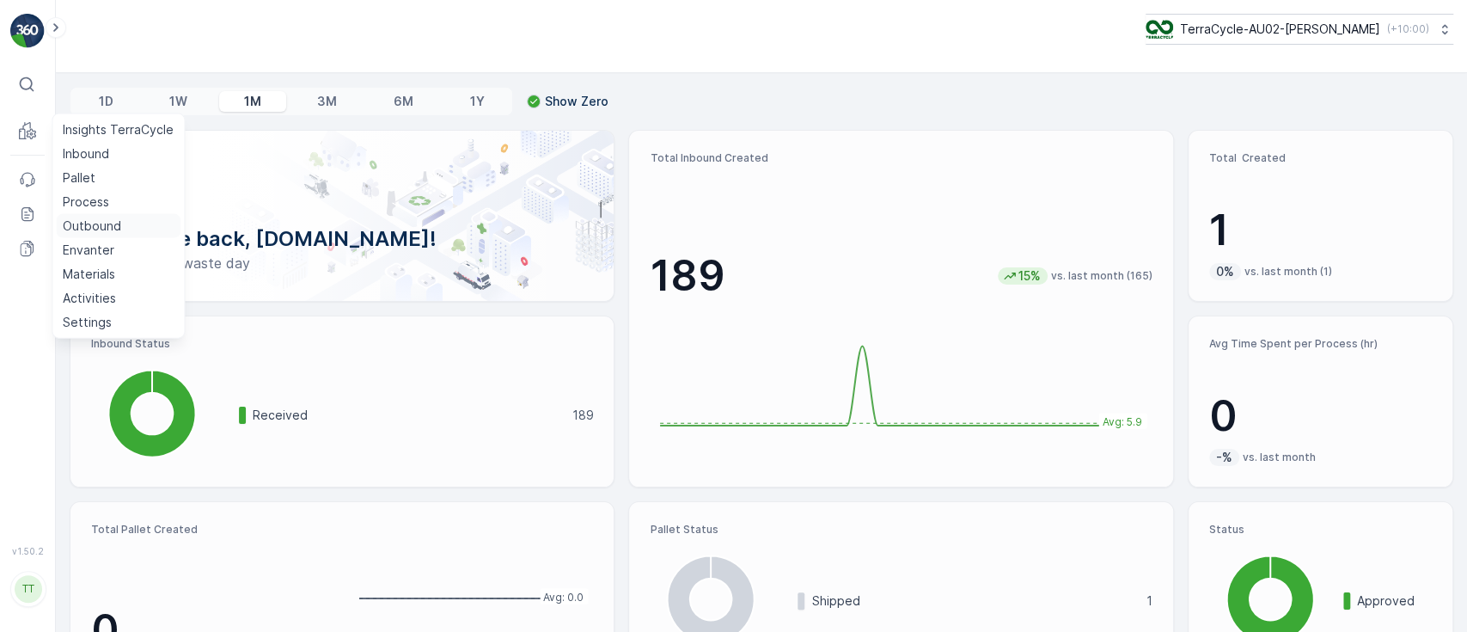
click at [82, 215] on link "Outbound" at bounding box center [118, 226] width 125 height 24
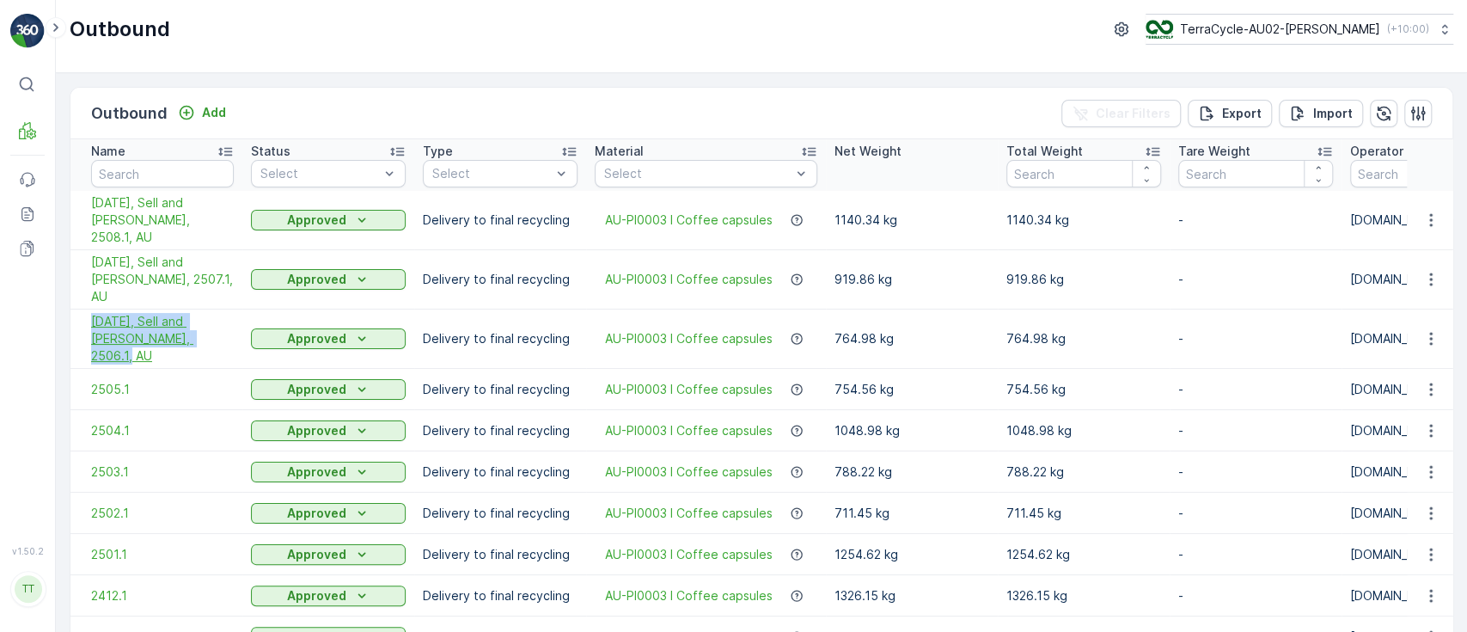
drag, startPoint x: 79, startPoint y: 291, endPoint x: 226, endPoint y: 302, distance: 147.3
click at [226, 309] on td "[DATE], Sell and [PERSON_NAME], 2506.1, AU" at bounding box center [156, 338] width 172 height 59
copy span "[DATE], Sell and [PERSON_NAME], 2506.1, AU"
drag, startPoint x: 86, startPoint y: 240, endPoint x: 193, endPoint y: 260, distance: 108.5
click at [193, 260] on td "[DATE], Sell and [PERSON_NAME], 2507.1, AU" at bounding box center [156, 279] width 172 height 59
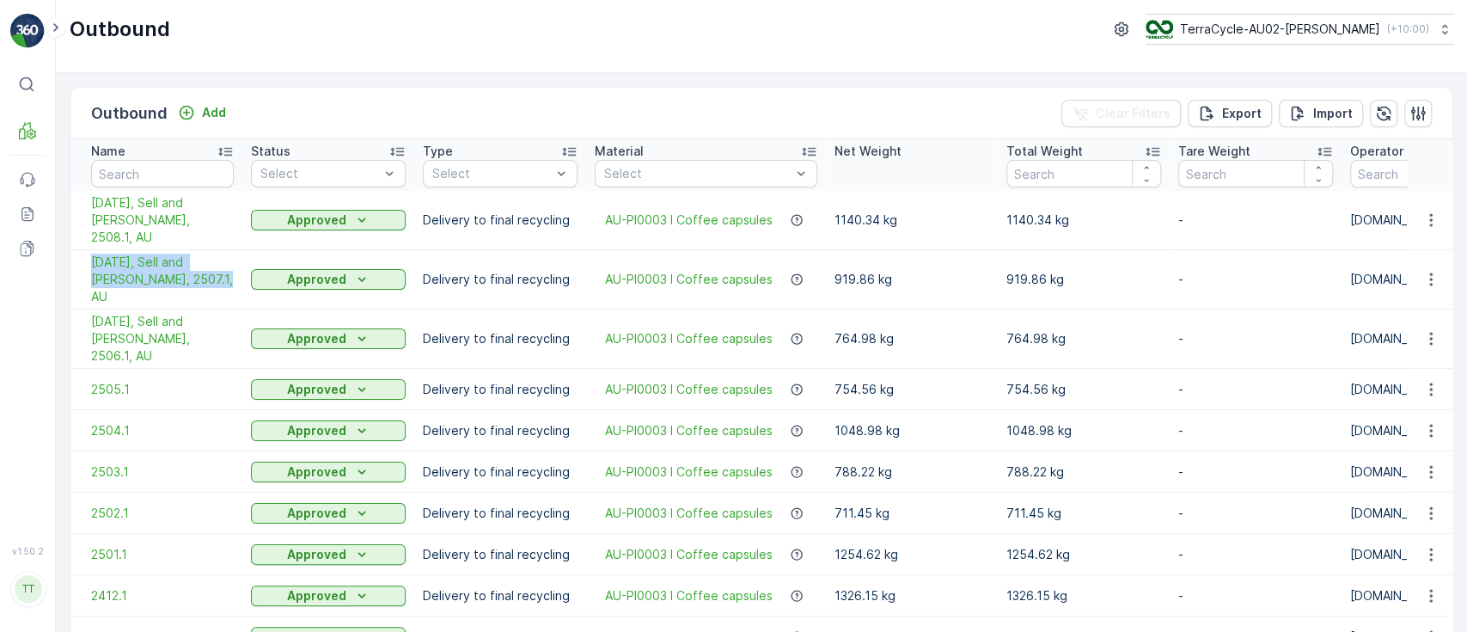
copy span "07/31/2025, Sell and Parker, 2507.1, AU"
drag, startPoint x: 82, startPoint y: 204, endPoint x: 204, endPoint y: 217, distance: 122.8
click at [204, 217] on td "08/29/2025, Sell and Parker, 2508.1, AU" at bounding box center [156, 220] width 172 height 59
copy span "08/29/2025, Sell and Parker, 2508.1, AU"
click at [1229, 27] on p "TerraCycle-AU02-Sell&Parker" at bounding box center [1279, 29] width 200 height 17
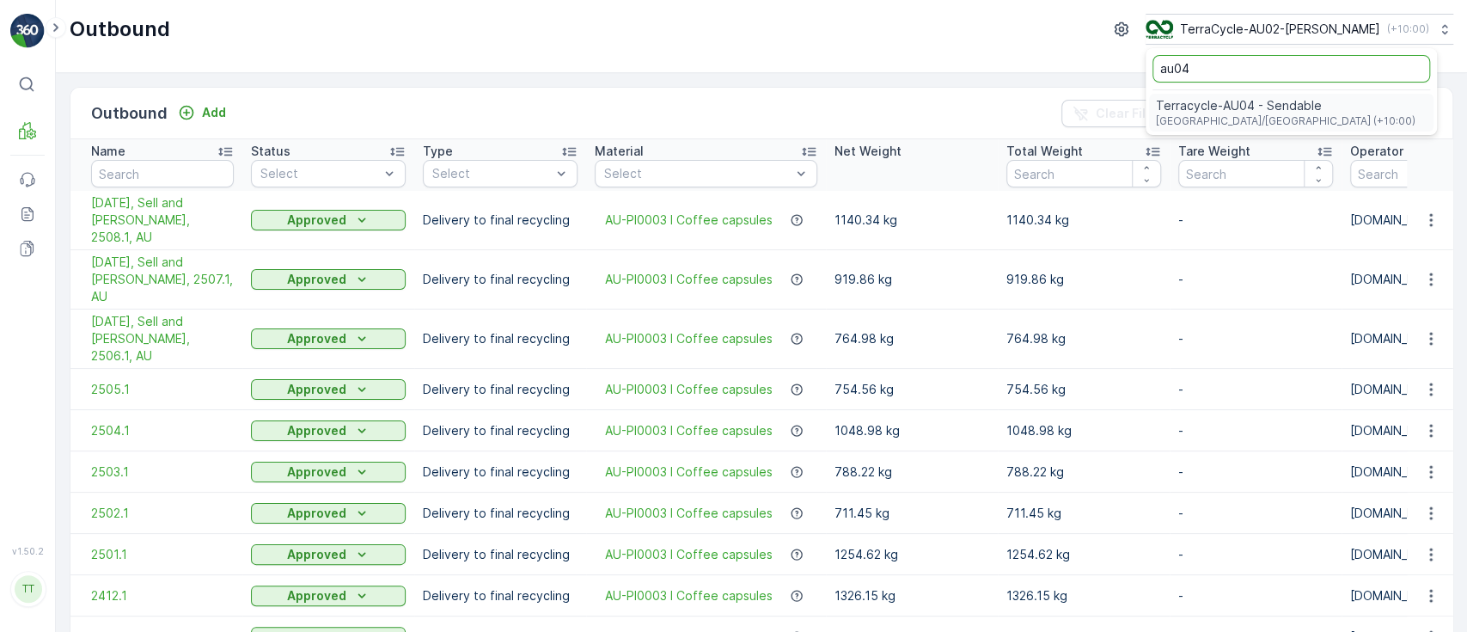
type input "au04"
click at [1277, 123] on span "Australia/Sydney (+10:00)" at bounding box center [1286, 121] width 260 height 14
